Goal: Task Accomplishment & Management: Use online tool/utility

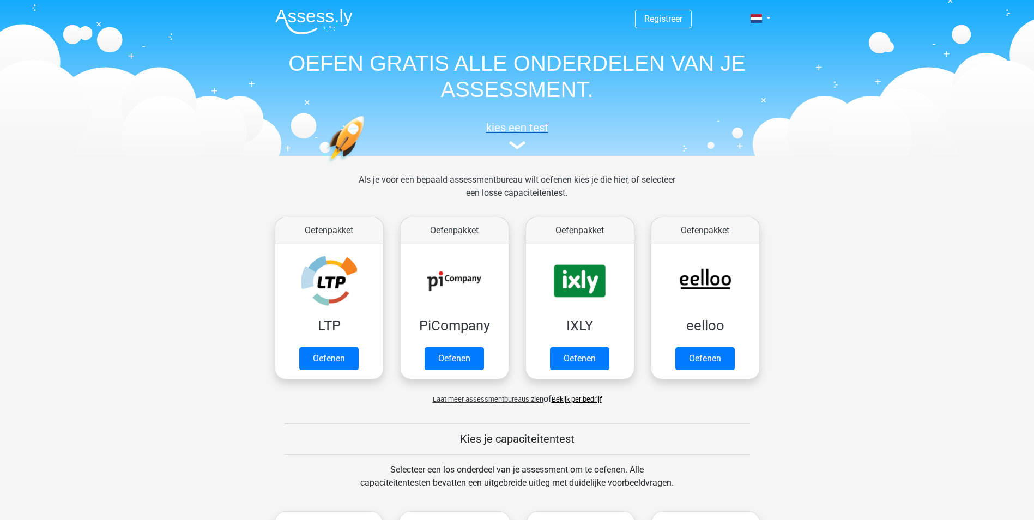
click at [515, 148] on img at bounding box center [517, 145] width 16 height 8
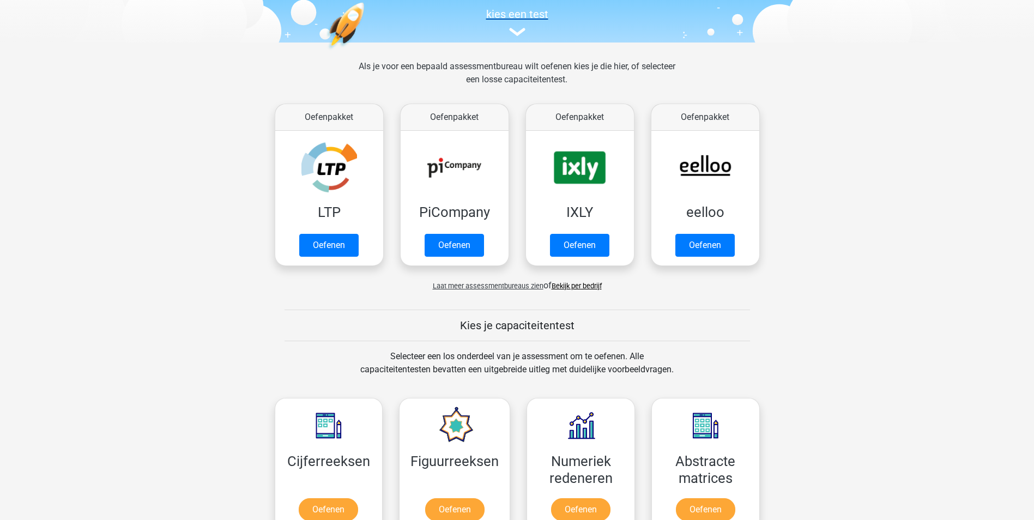
scroll to position [96, 0]
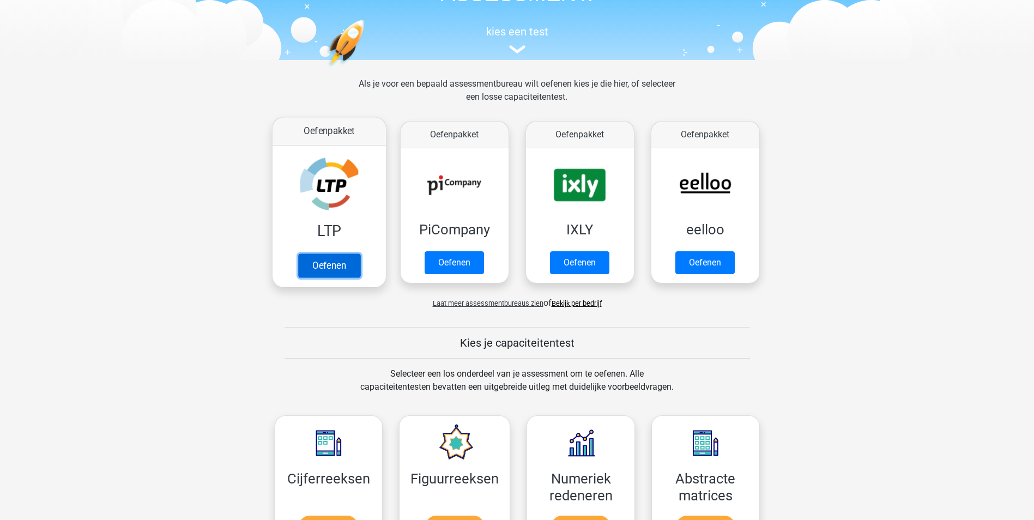
click at [329, 266] on link "Oefenen" at bounding box center [329, 265] width 62 height 24
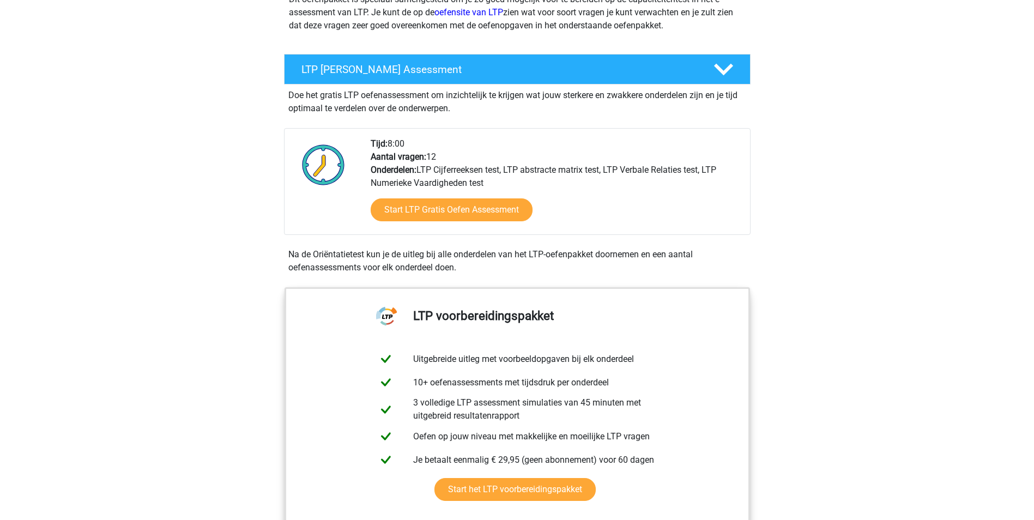
scroll to position [164, 0]
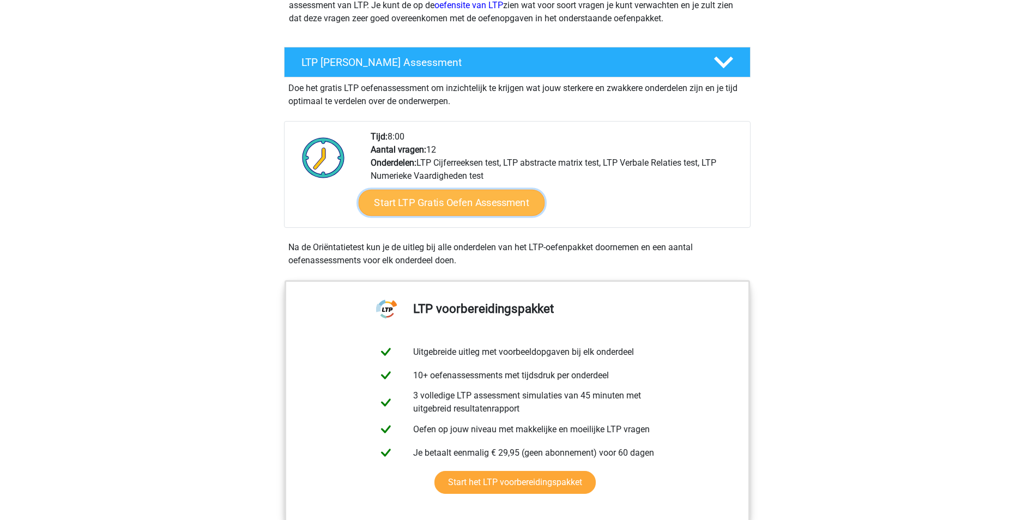
click at [384, 214] on link "Start LTP Gratis Oefen Assessment" at bounding box center [451, 203] width 186 height 26
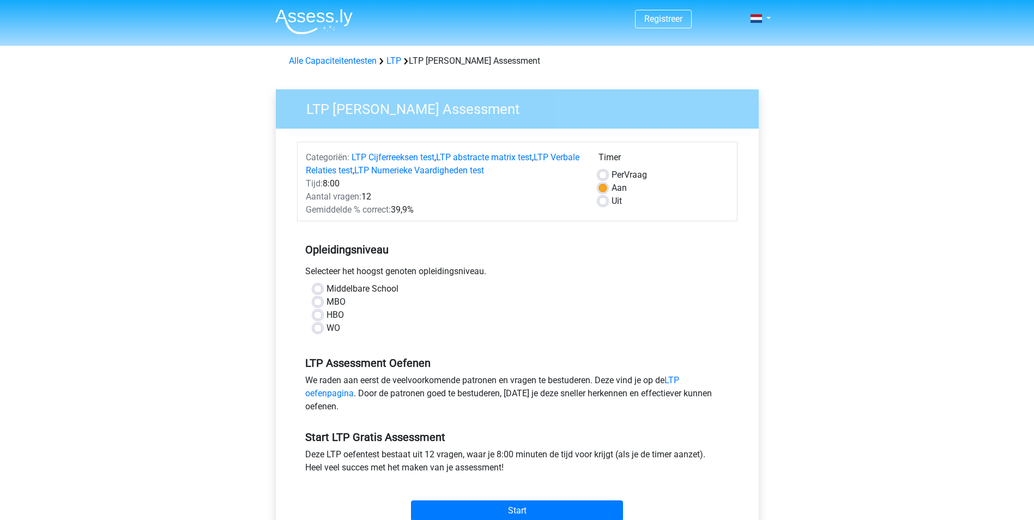
click at [327, 305] on label "MBO" at bounding box center [336, 301] width 19 height 13
click at [322, 305] on input "MBO" at bounding box center [317, 300] width 9 height 11
radio input "true"
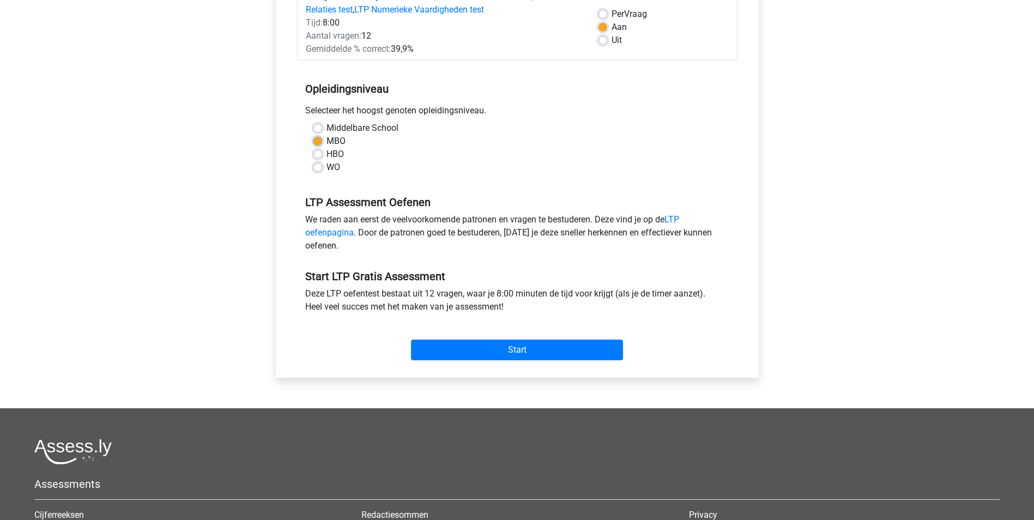
scroll to position [164, 0]
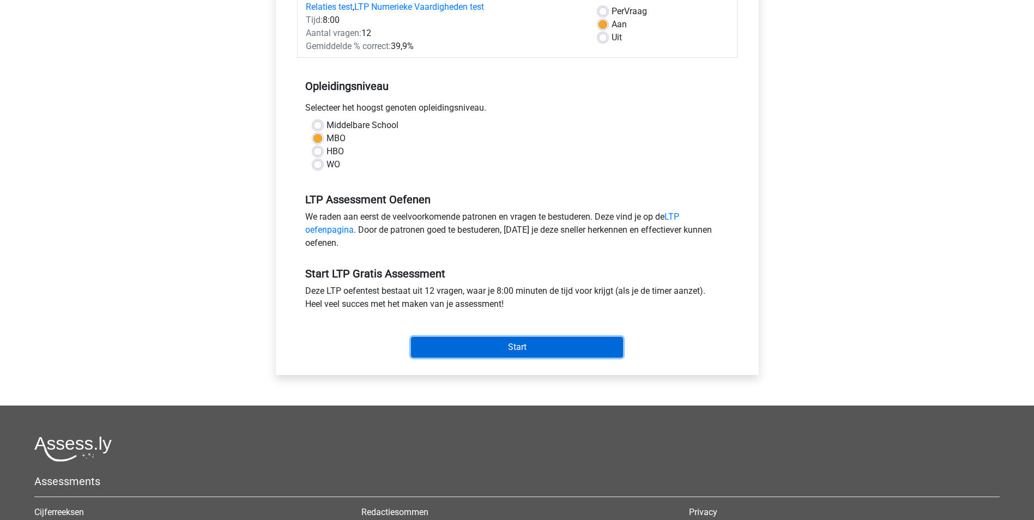
click at [527, 347] on input "Start" at bounding box center [517, 347] width 212 height 21
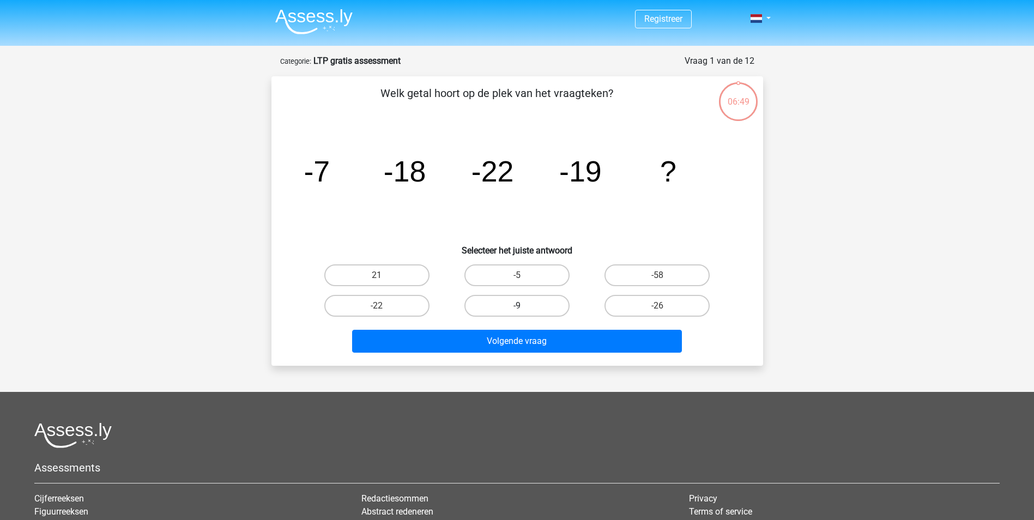
click at [518, 301] on label "-9" at bounding box center [516, 306] width 105 height 22
click at [518, 306] on input "-9" at bounding box center [520, 309] width 7 height 7
radio input "true"
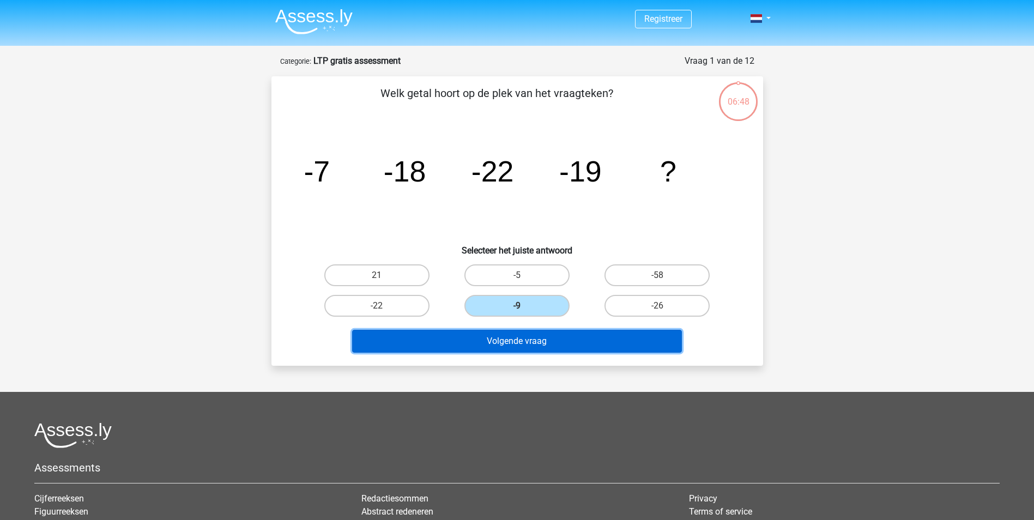
click at [522, 348] on button "Volgende vraag" at bounding box center [517, 341] width 330 height 23
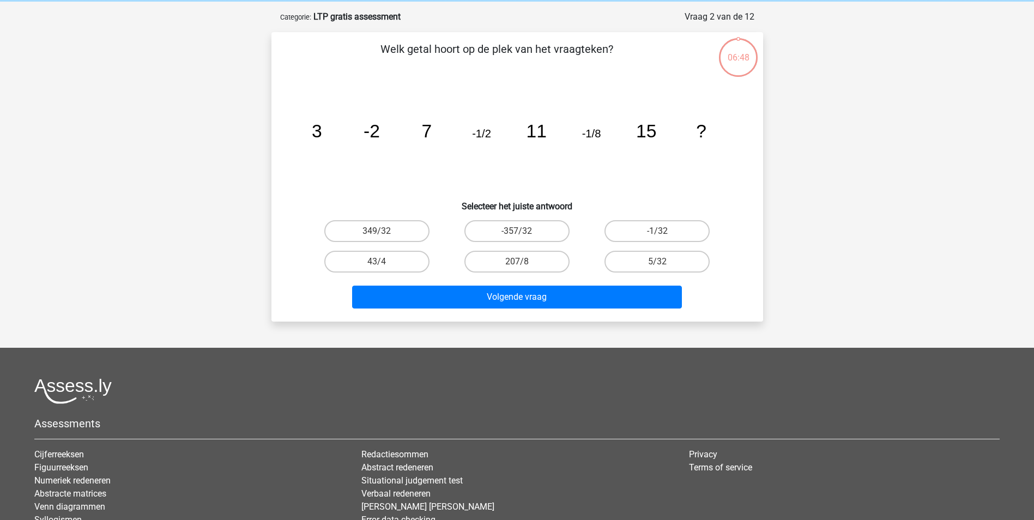
scroll to position [55, 0]
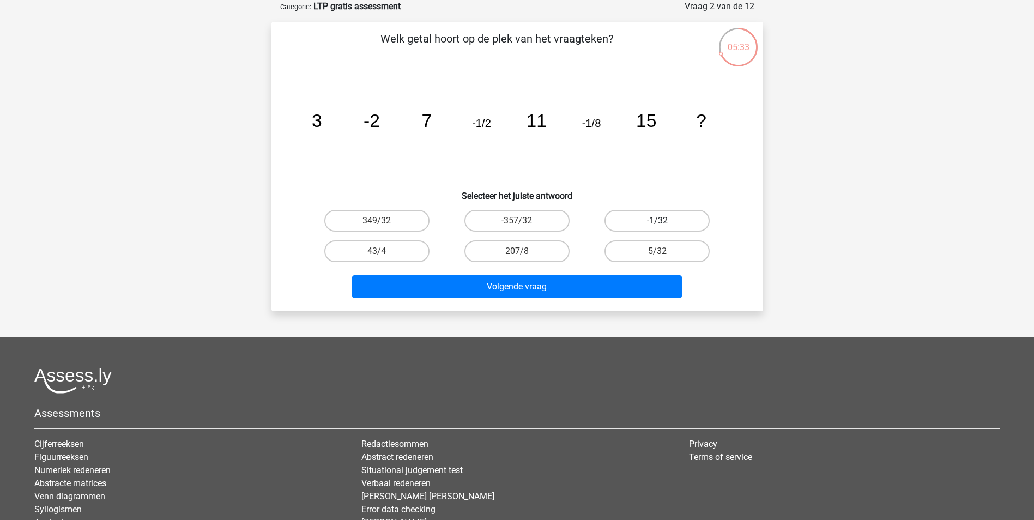
click at [649, 231] on label "-1/32" at bounding box center [657, 221] width 105 height 22
click at [657, 228] on input "-1/32" at bounding box center [660, 224] width 7 height 7
radio input "true"
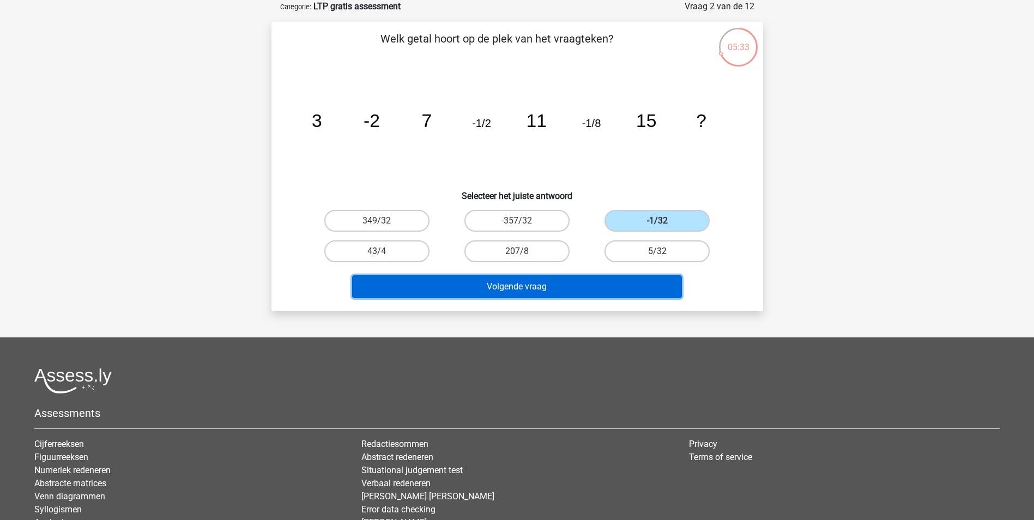
click at [639, 284] on button "Volgende vraag" at bounding box center [517, 286] width 330 height 23
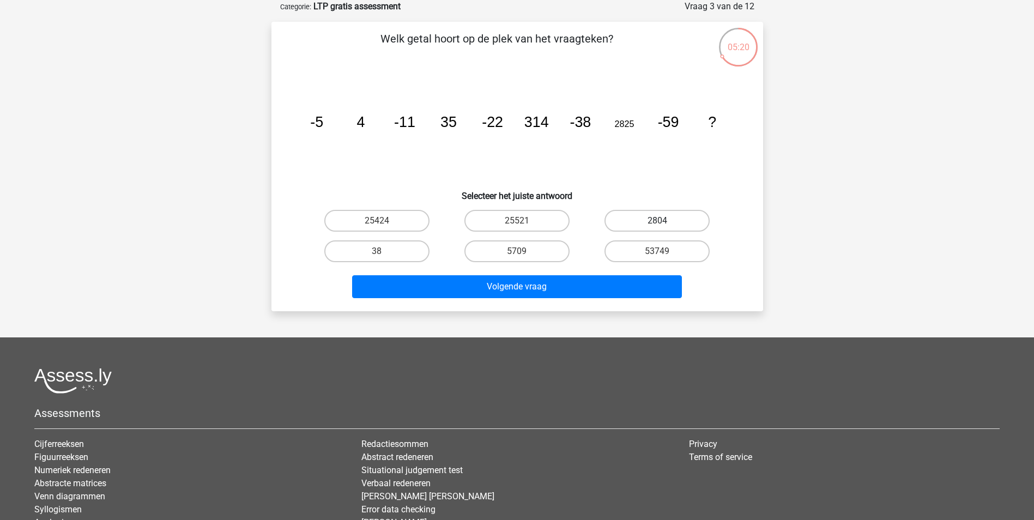
click at [685, 220] on label "2804" at bounding box center [657, 221] width 105 height 22
click at [664, 221] on input "2804" at bounding box center [660, 224] width 7 height 7
radio input "true"
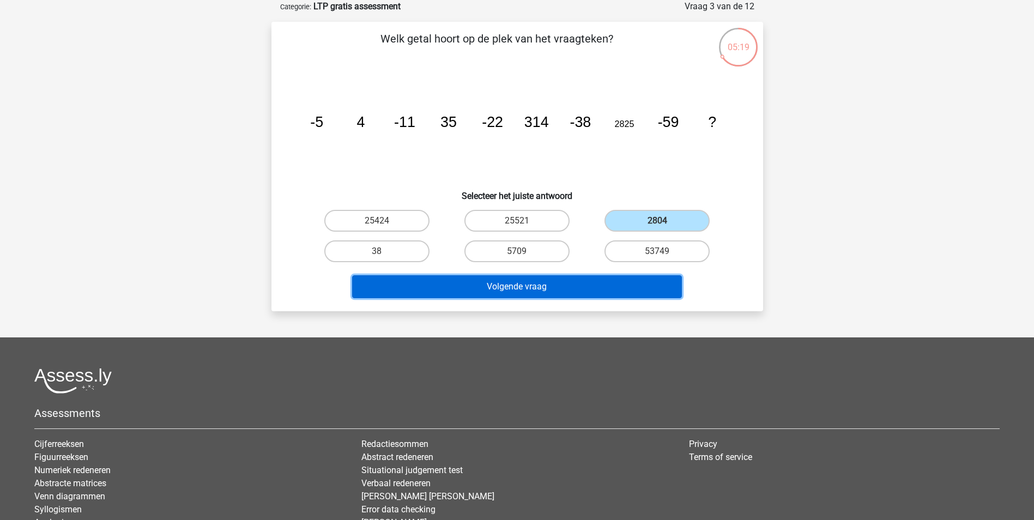
click at [627, 285] on button "Volgende vraag" at bounding box center [517, 286] width 330 height 23
